Goal: Check status: Check status

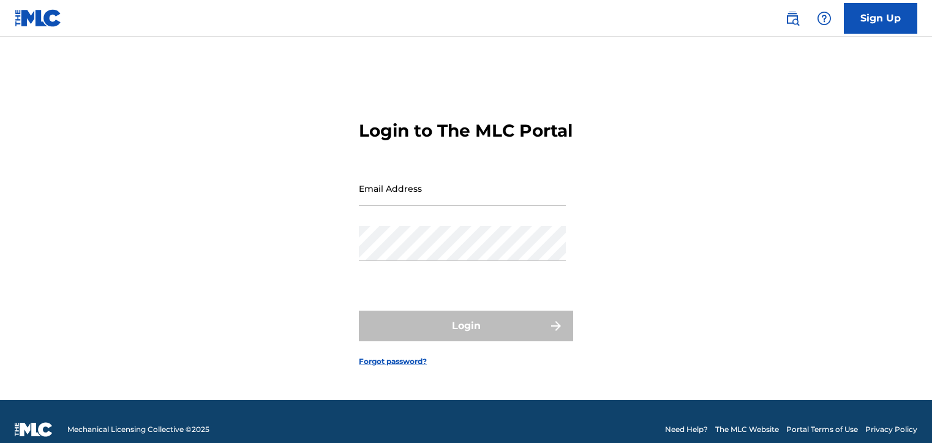
click at [491, 190] on input "Email Address" at bounding box center [462, 188] width 207 height 35
type input "[EMAIL_ADDRESS][DOMAIN_NAME]"
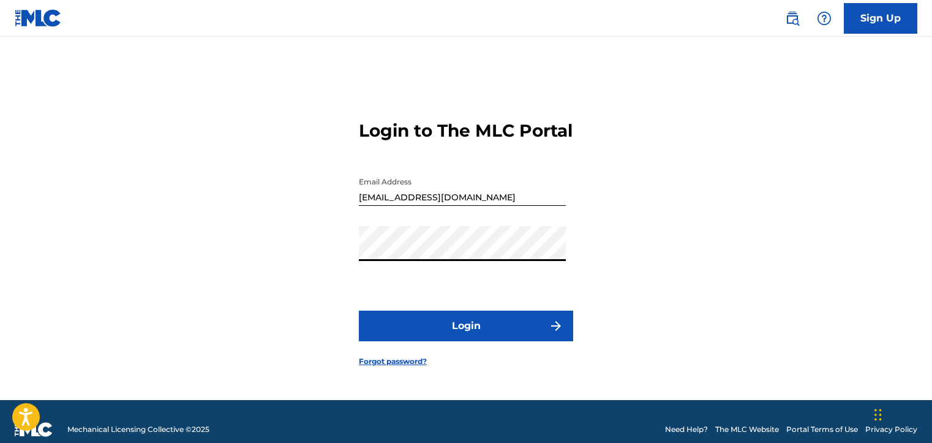
click at [359, 310] on button "Login" at bounding box center [466, 325] width 214 height 31
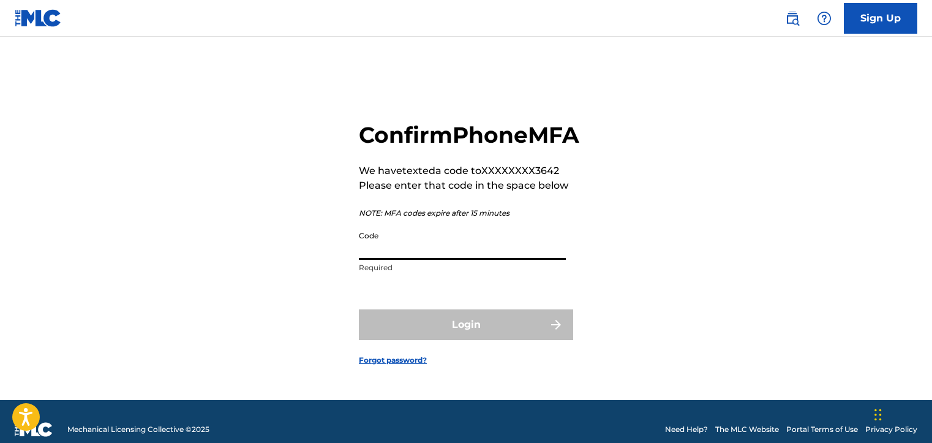
click at [456, 255] on input "Code" at bounding box center [462, 242] width 207 height 35
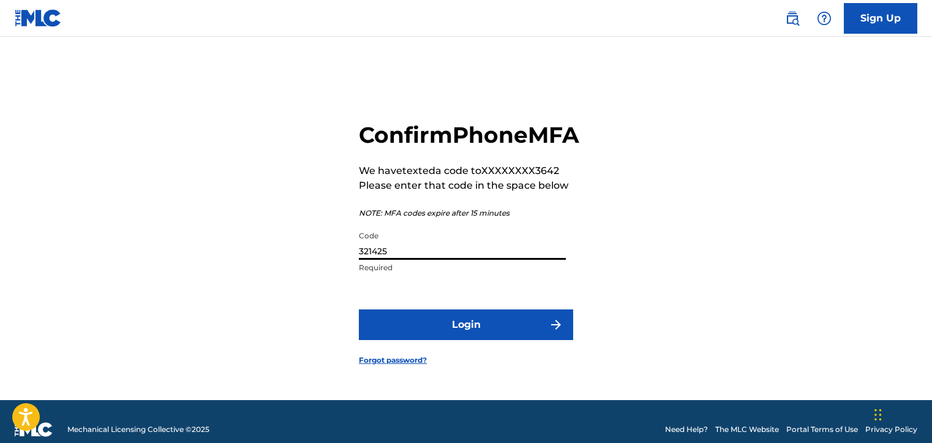
type input "321425"
click at [359, 309] on button "Login" at bounding box center [466, 324] width 214 height 31
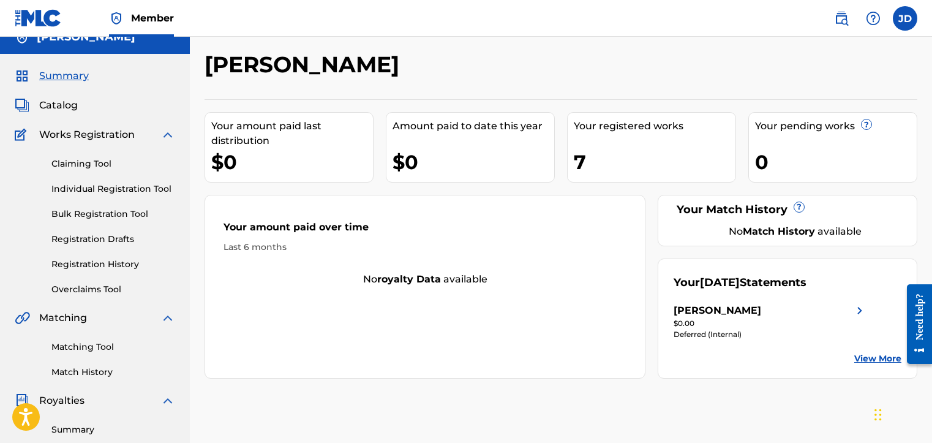
scroll to position [34, 0]
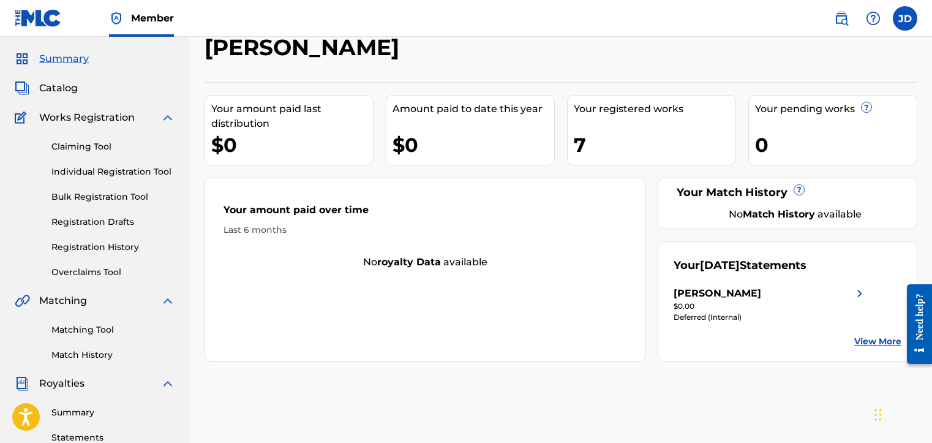
drag, startPoint x: 868, startPoint y: 290, endPoint x: 861, endPoint y: 290, distance: 6.7
click at [868, 290] on div "Your August 2025 Statements Jostin Kyle Dorsainvil $0.00 Deferred (Internal) Vi…" at bounding box center [788, 301] width 260 height 120
click at [858, 290] on img at bounding box center [859, 293] width 15 height 15
